Goal: Task Accomplishment & Management: Manage account settings

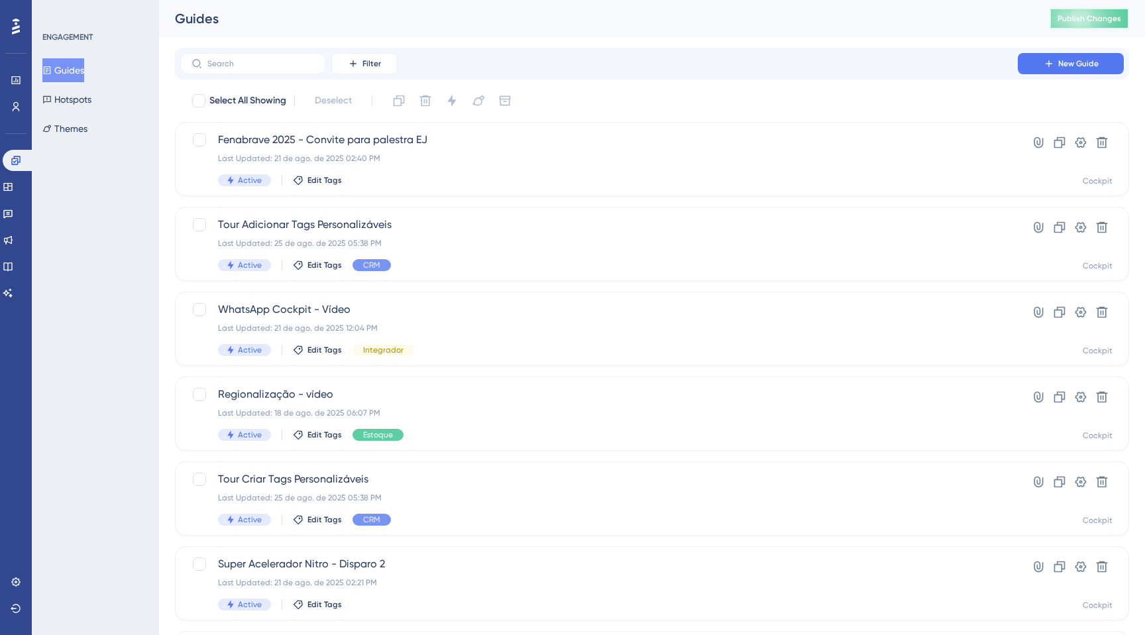
click at [1071, 24] on button "Publish Changes" at bounding box center [1090, 18] width 80 height 21
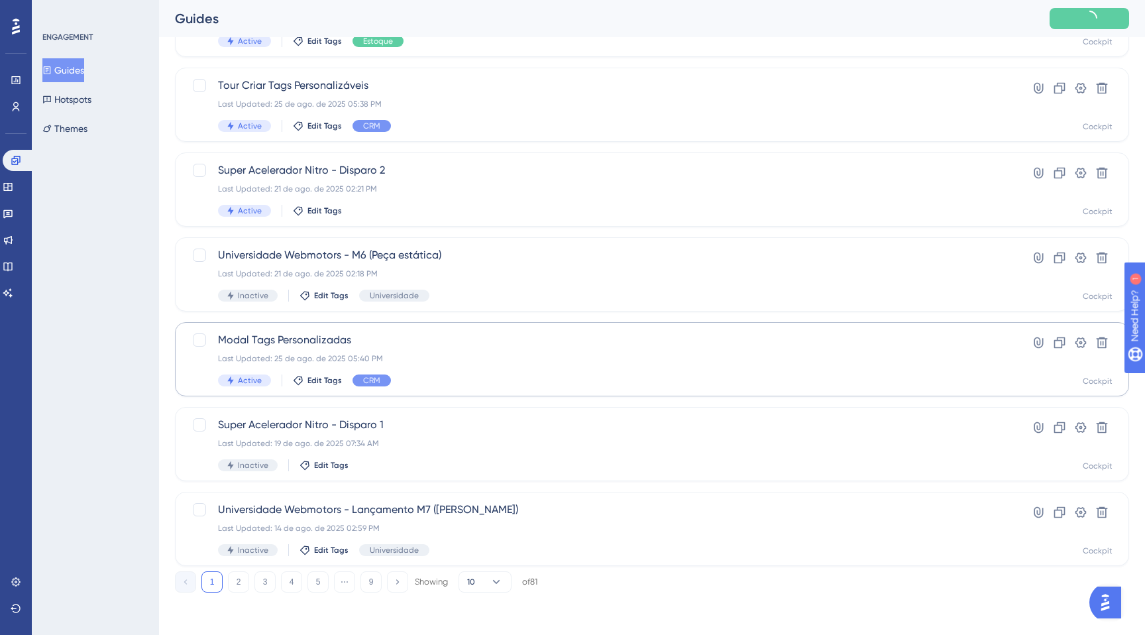
scroll to position [383, 0]
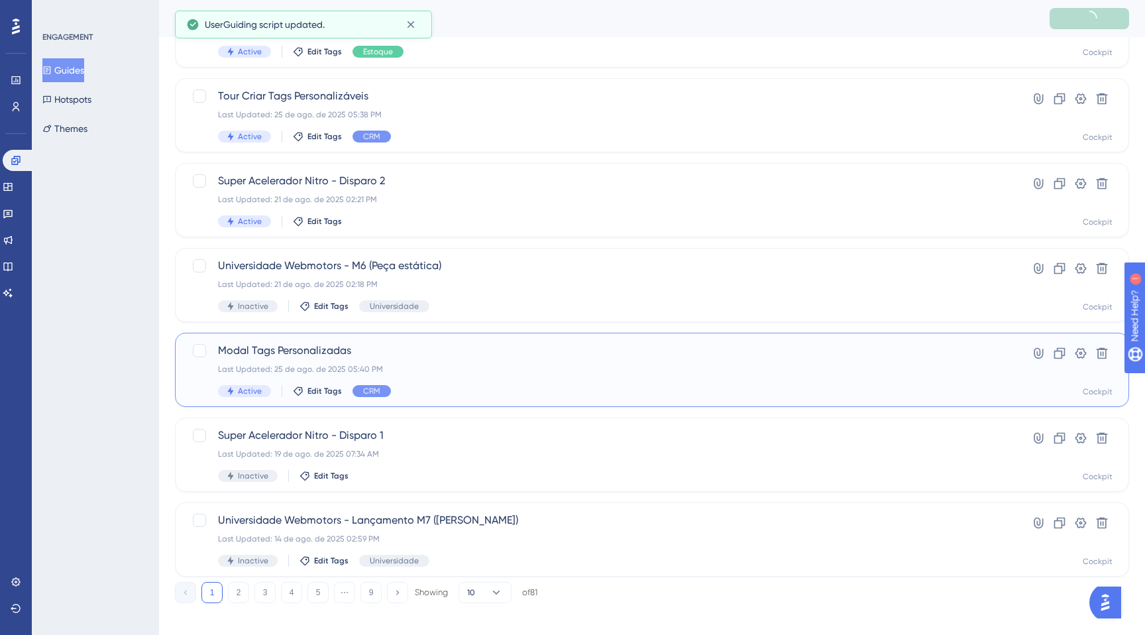
click at [465, 361] on div "Modal Tags Personalizadas Last Updated: 25 de ago. de 2025 05:40 PM Active Edit…" at bounding box center [599, 370] width 762 height 54
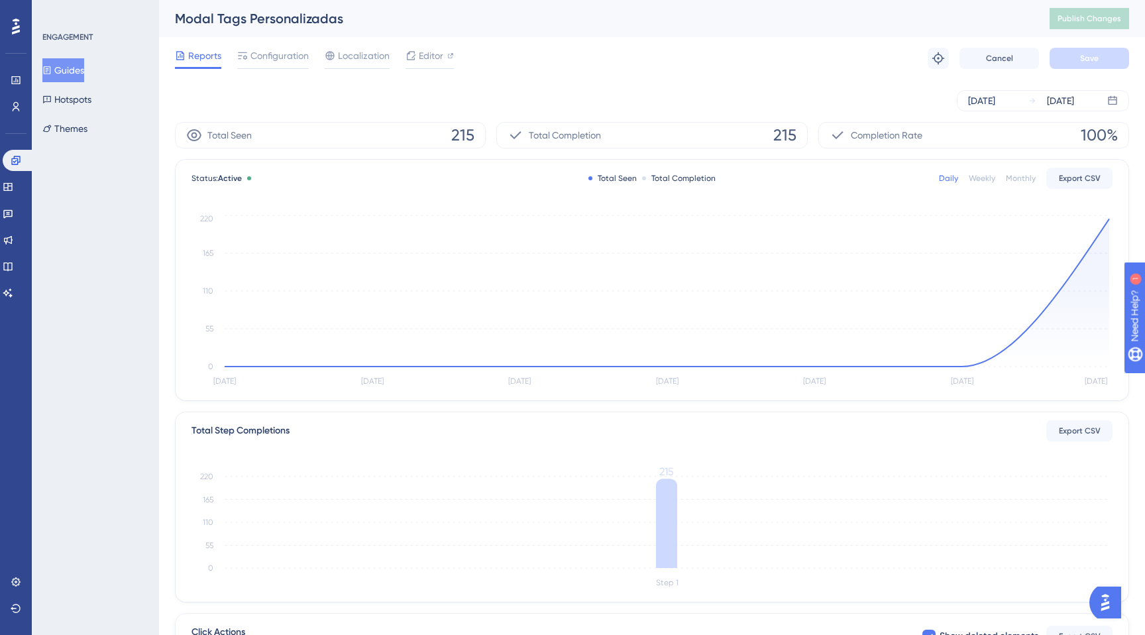
click at [75, 71] on button "Guides" at bounding box center [63, 70] width 42 height 24
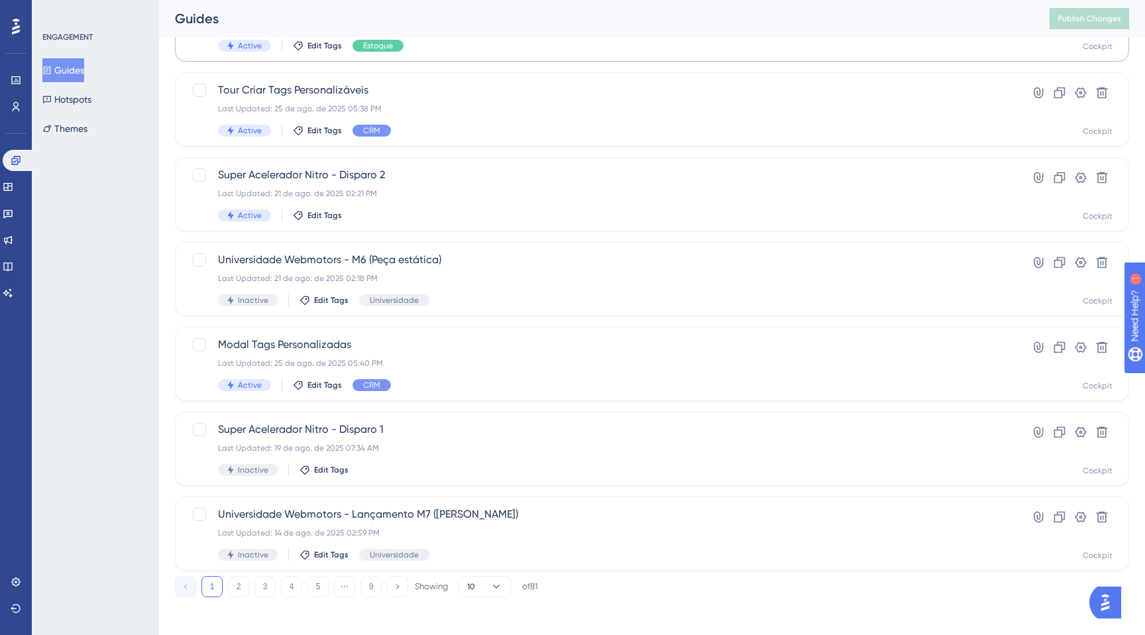
scroll to position [394, 0]
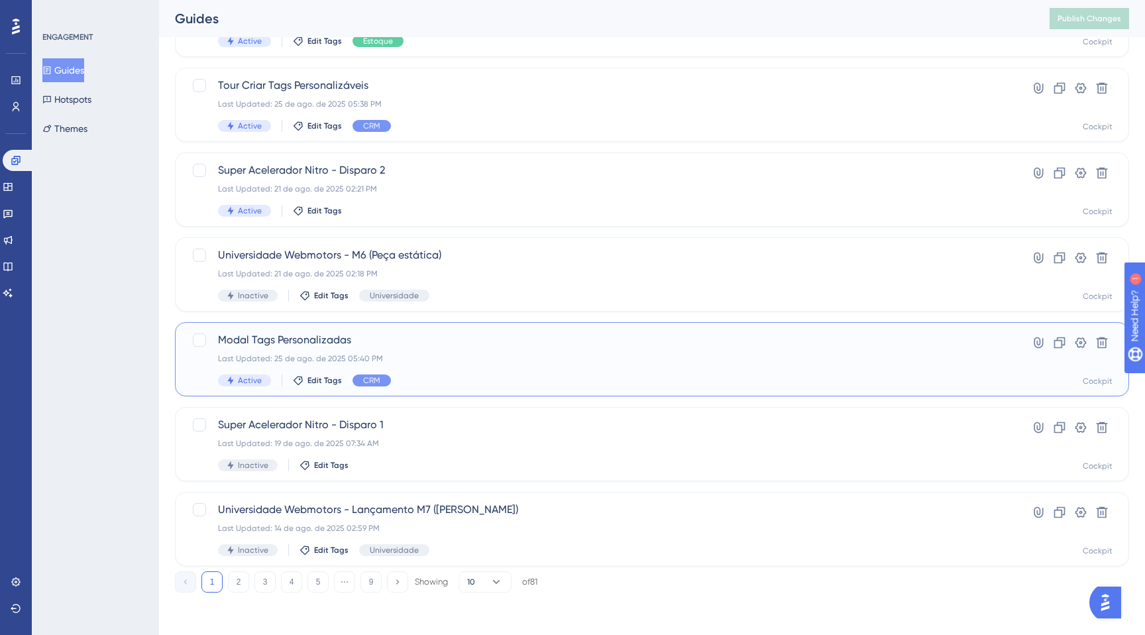
click at [471, 356] on div "Last Updated: 25 de ago. de 2025 05:40 PM" at bounding box center [599, 358] width 762 height 11
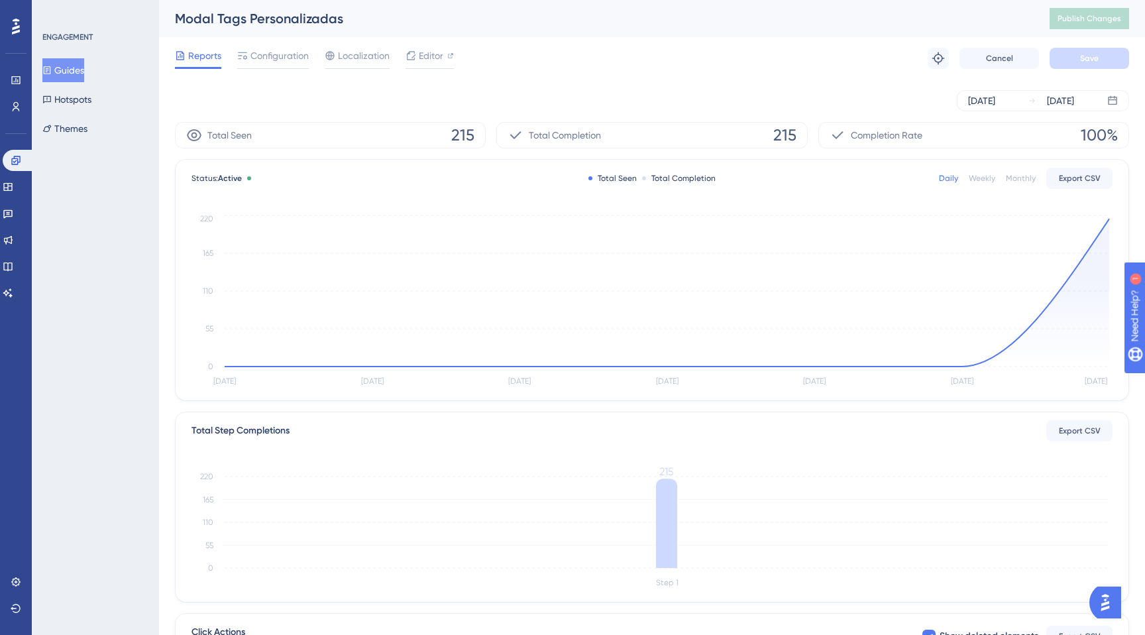
click at [80, 76] on button "Guides" at bounding box center [63, 70] width 42 height 24
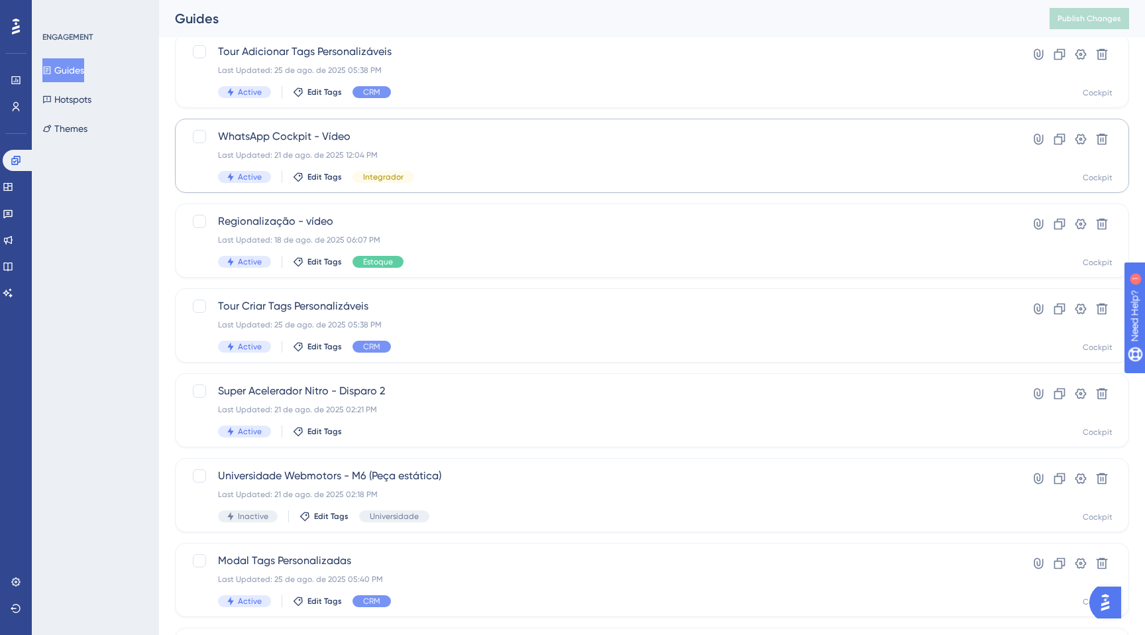
scroll to position [256, 0]
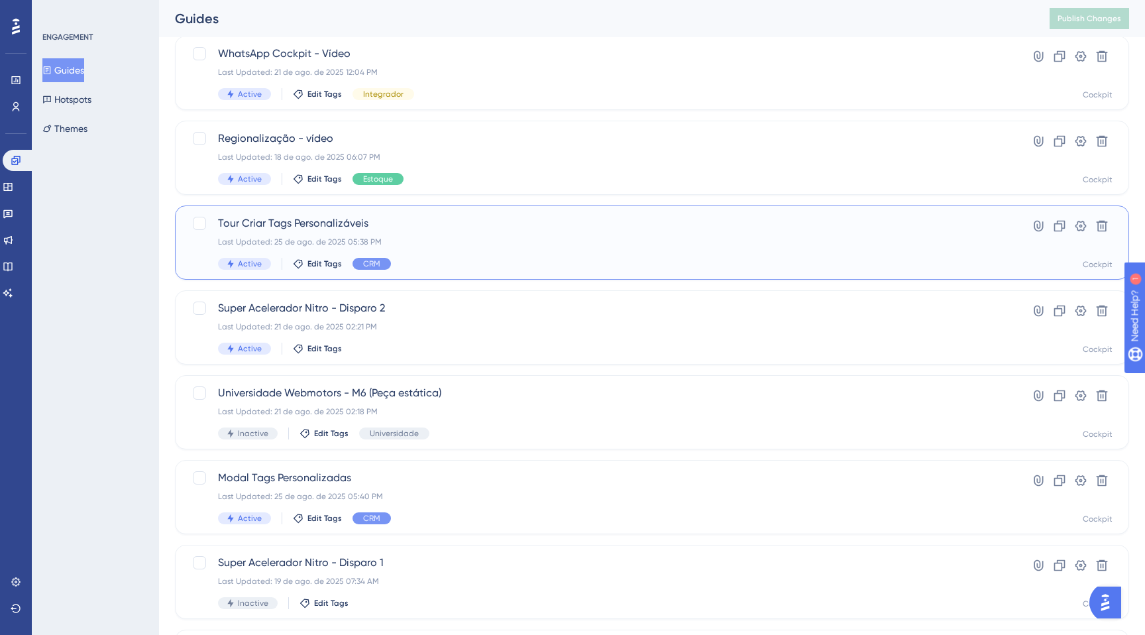
click at [478, 238] on div "Last Updated: 25 de ago. de 2025 05:38 PM" at bounding box center [599, 242] width 762 height 11
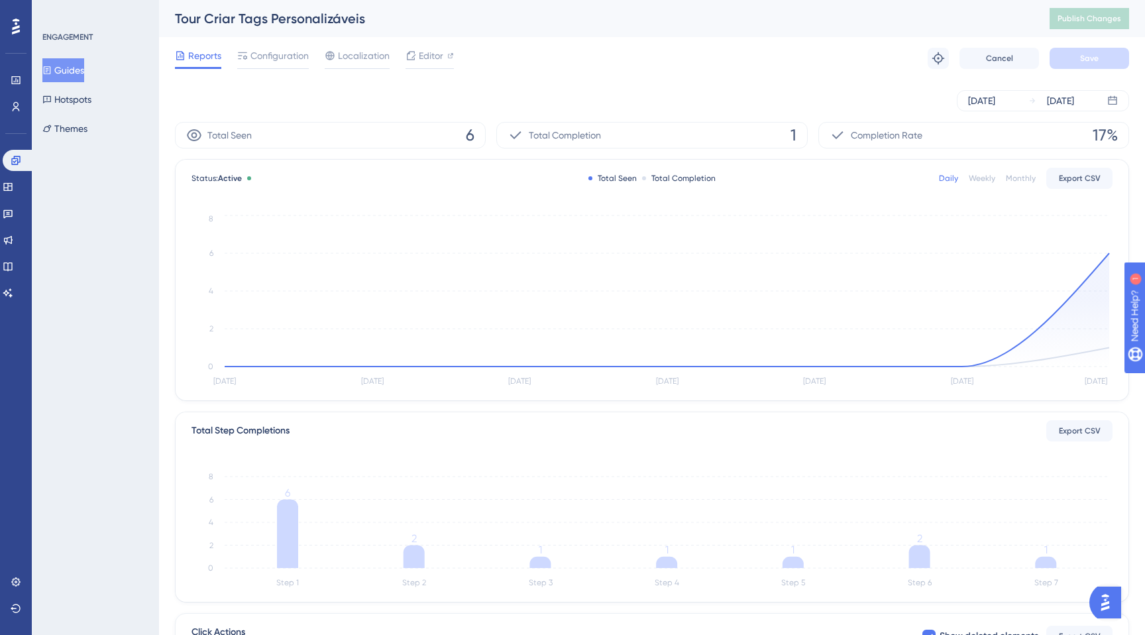
click at [80, 76] on button "Guides" at bounding box center [63, 70] width 42 height 24
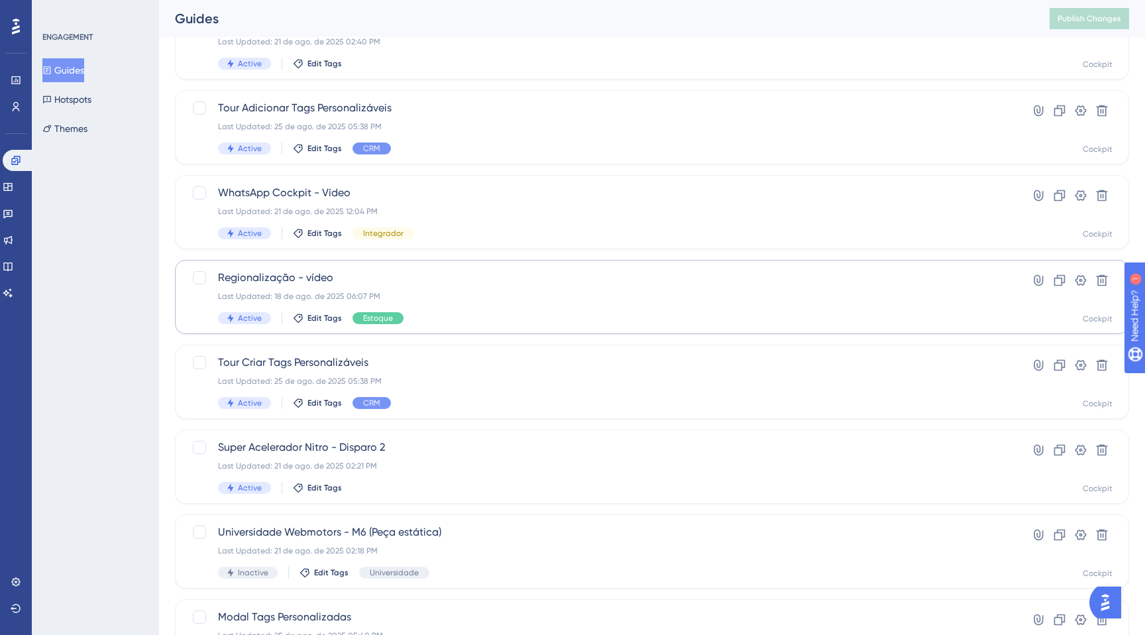
scroll to position [96, 0]
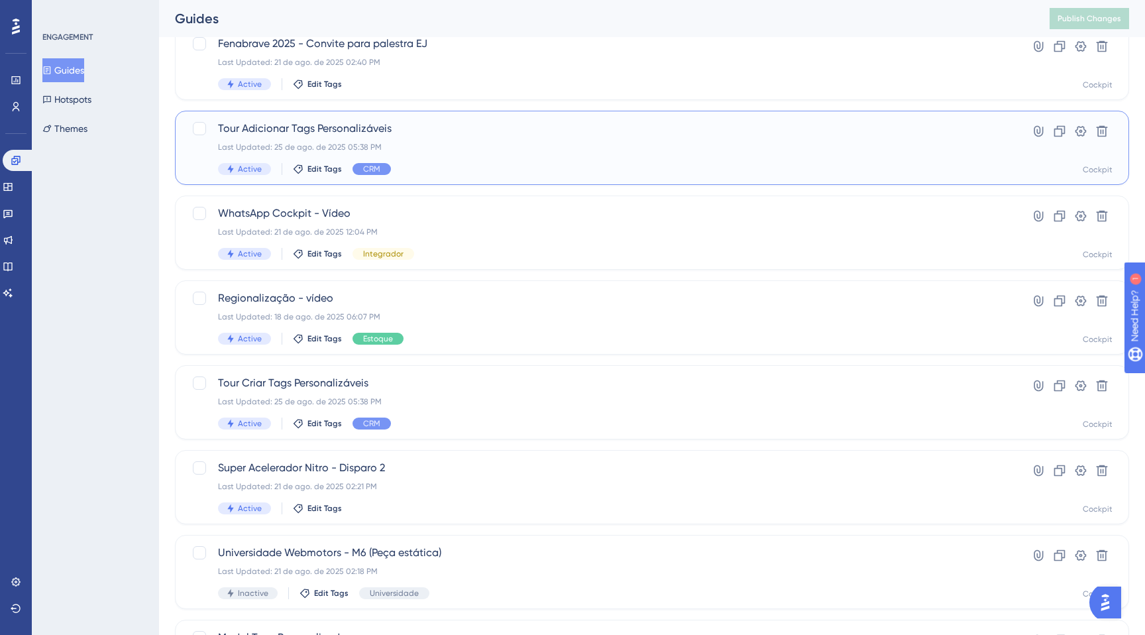
click at [455, 148] on div "Last Updated: 25 de ago. de 2025 05:38 PM" at bounding box center [599, 147] width 762 height 11
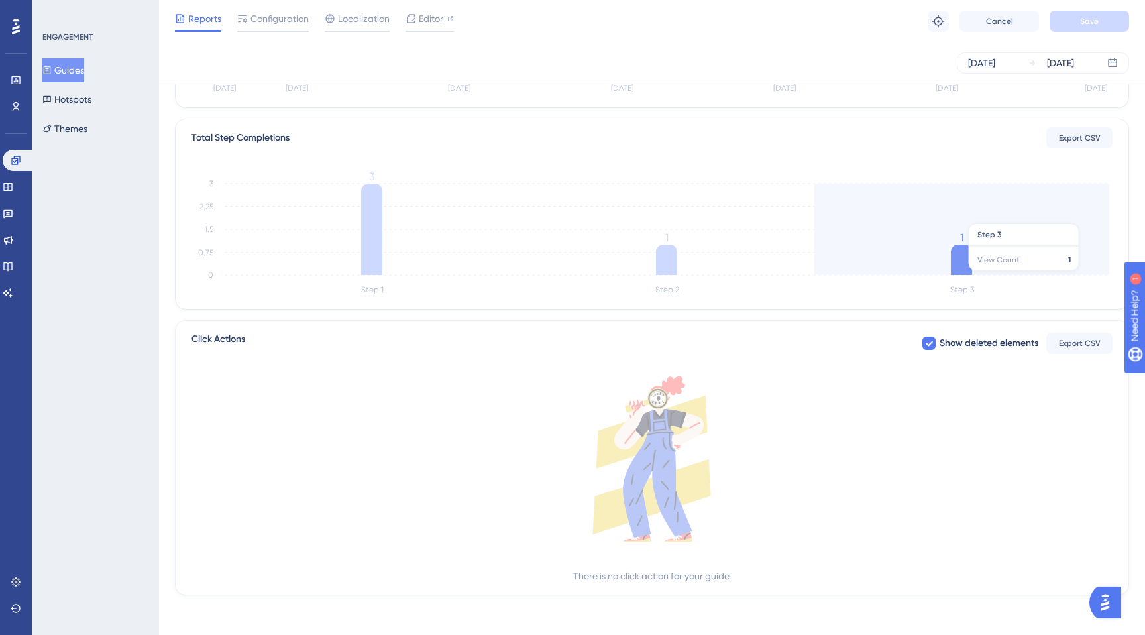
scroll to position [290, 0]
